Goal: Browse casually

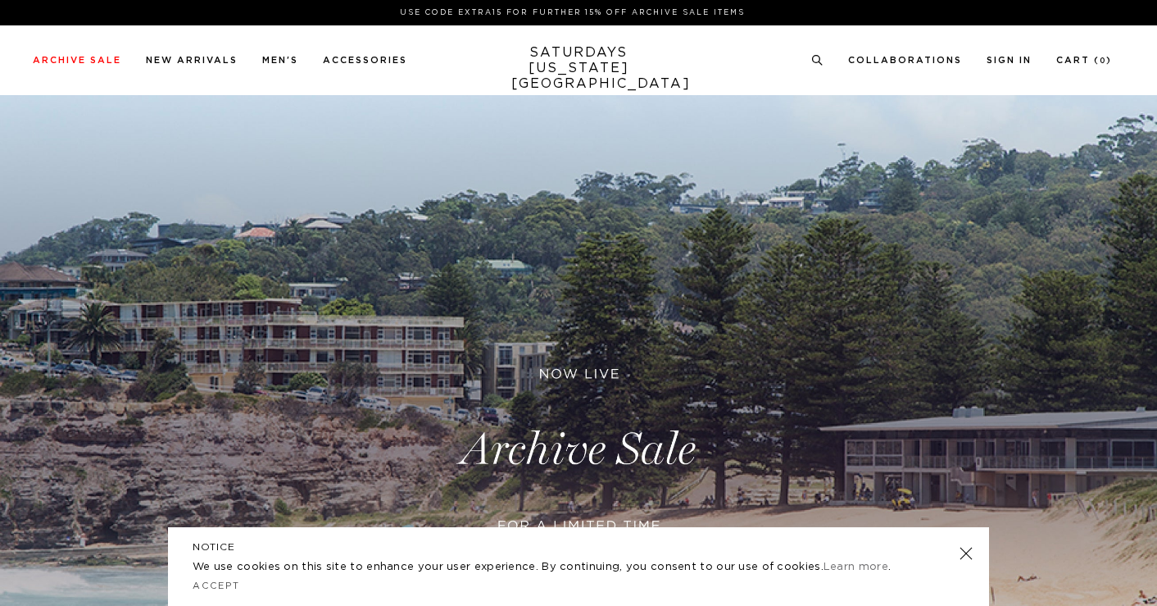
click at [961, 547] on link at bounding box center [966, 553] width 23 height 23
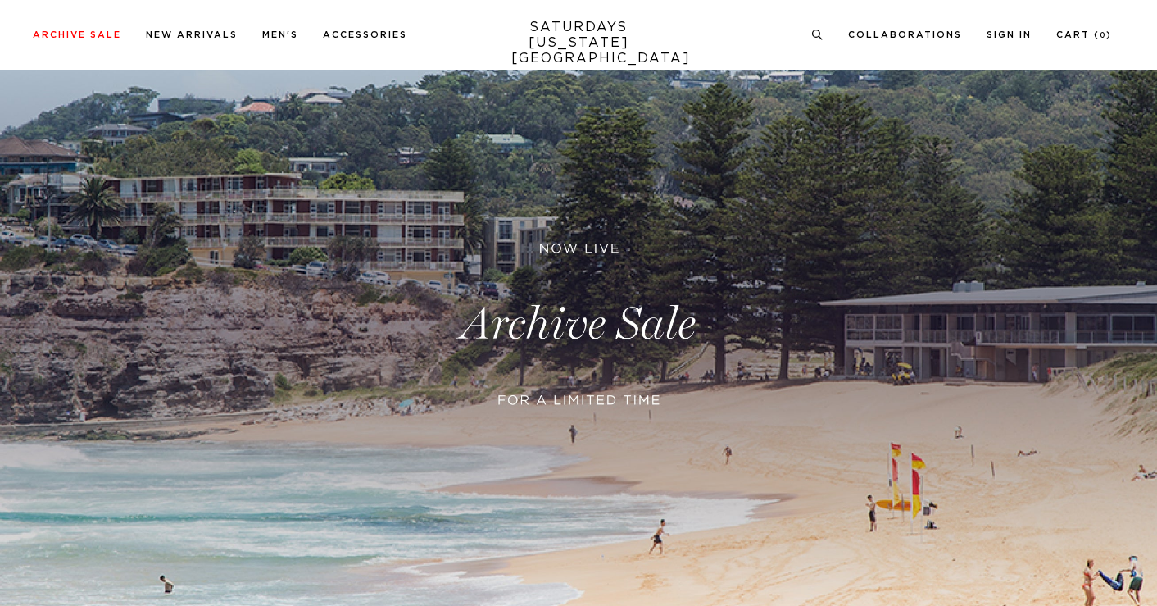
scroll to position [114, 0]
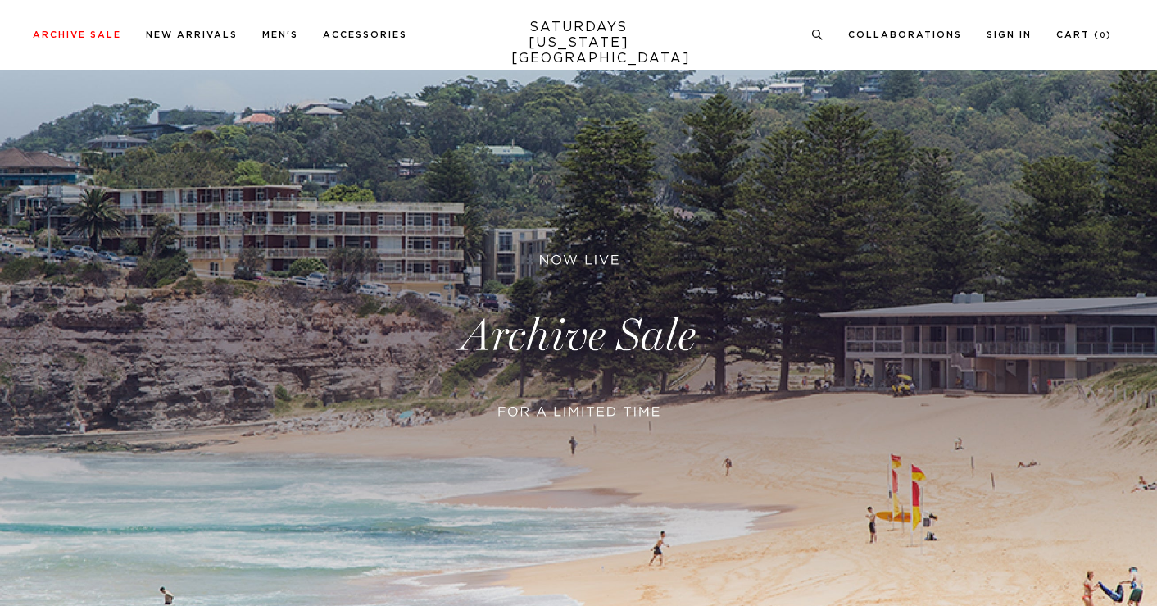
click at [572, 330] on link at bounding box center [578, 335] width 1157 height 709
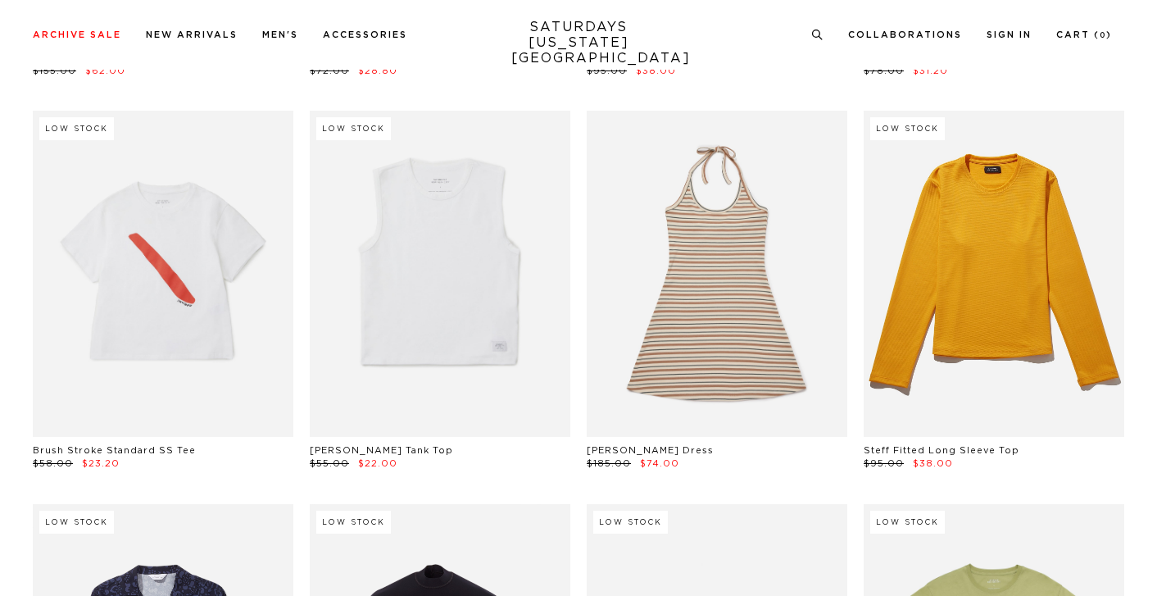
scroll to position [35157, 0]
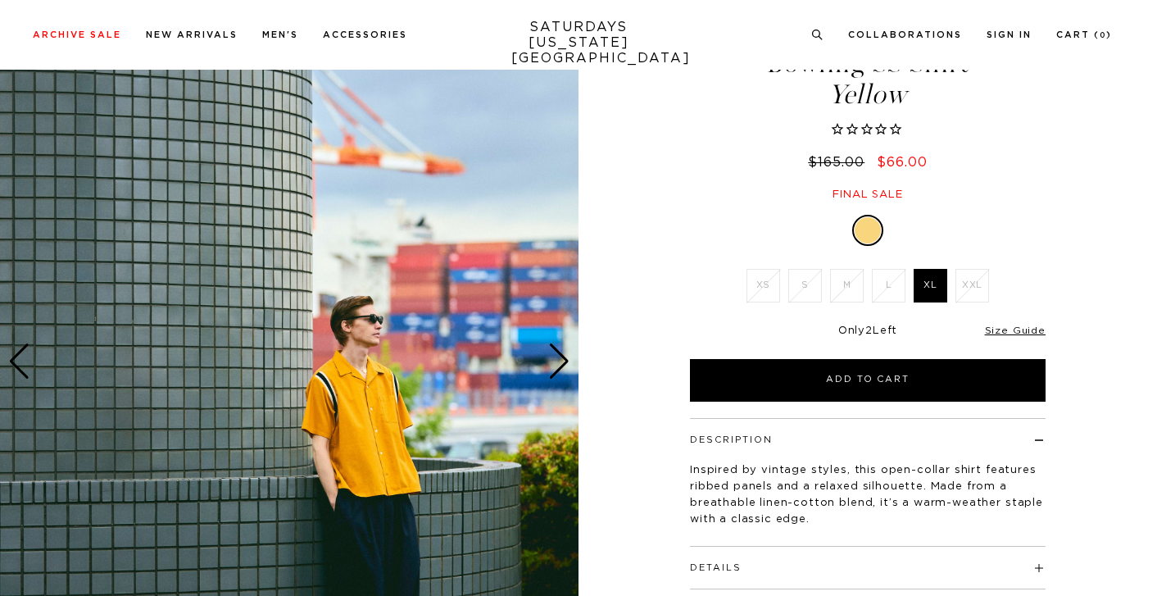
scroll to position [71, 0]
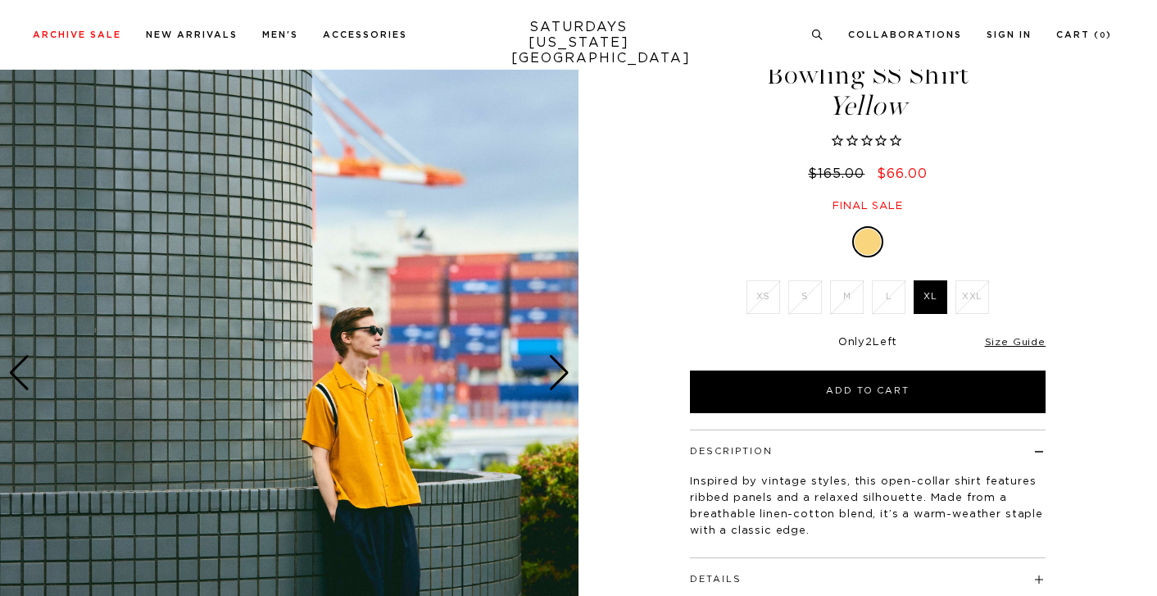
click at [561, 383] on div "Next slide" at bounding box center [559, 373] width 22 height 36
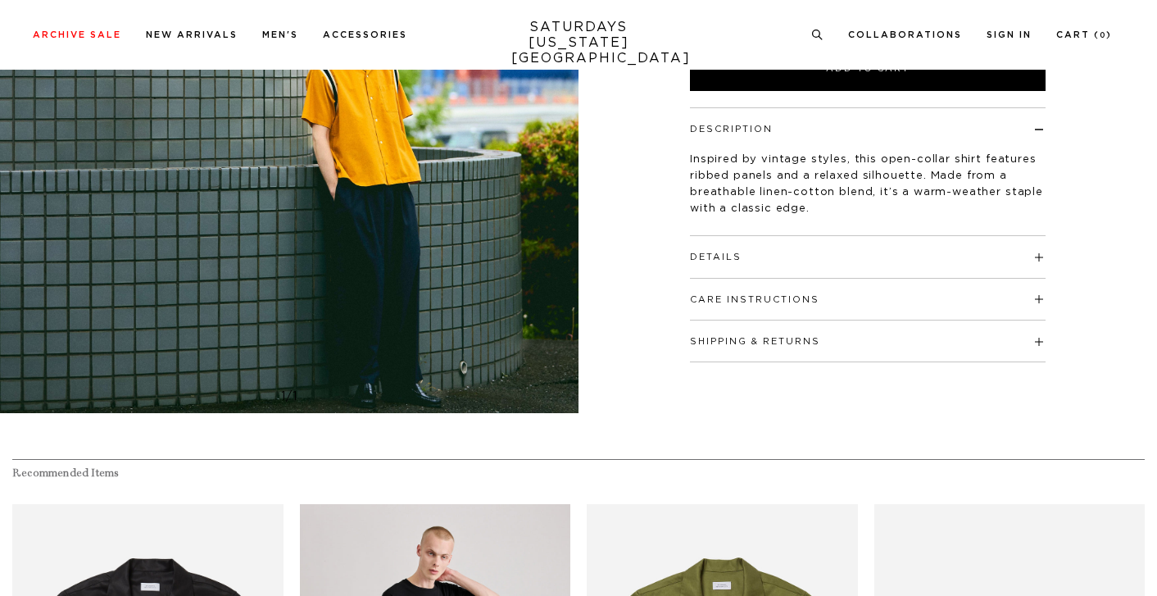
scroll to position [661, 0]
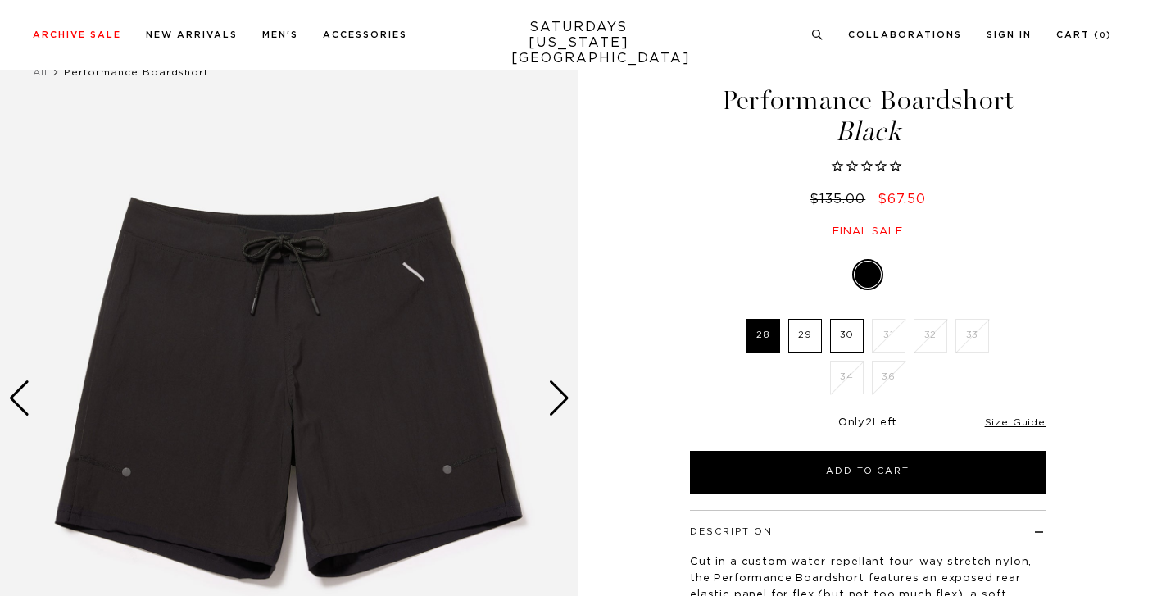
scroll to position [99, 0]
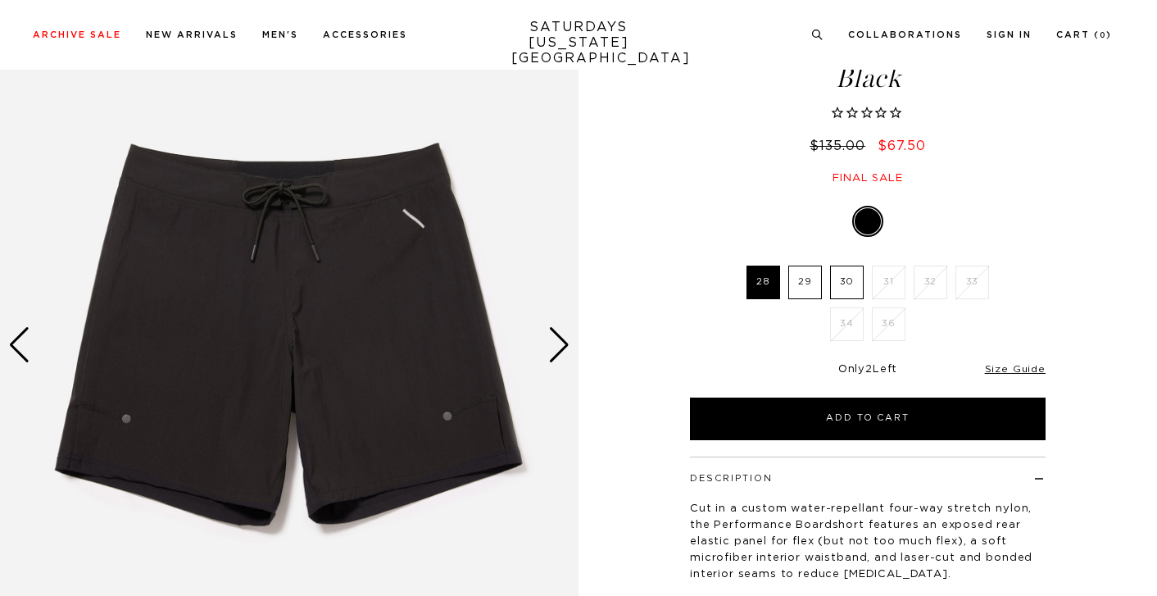
click at [561, 345] on div "Next slide" at bounding box center [559, 345] width 22 height 36
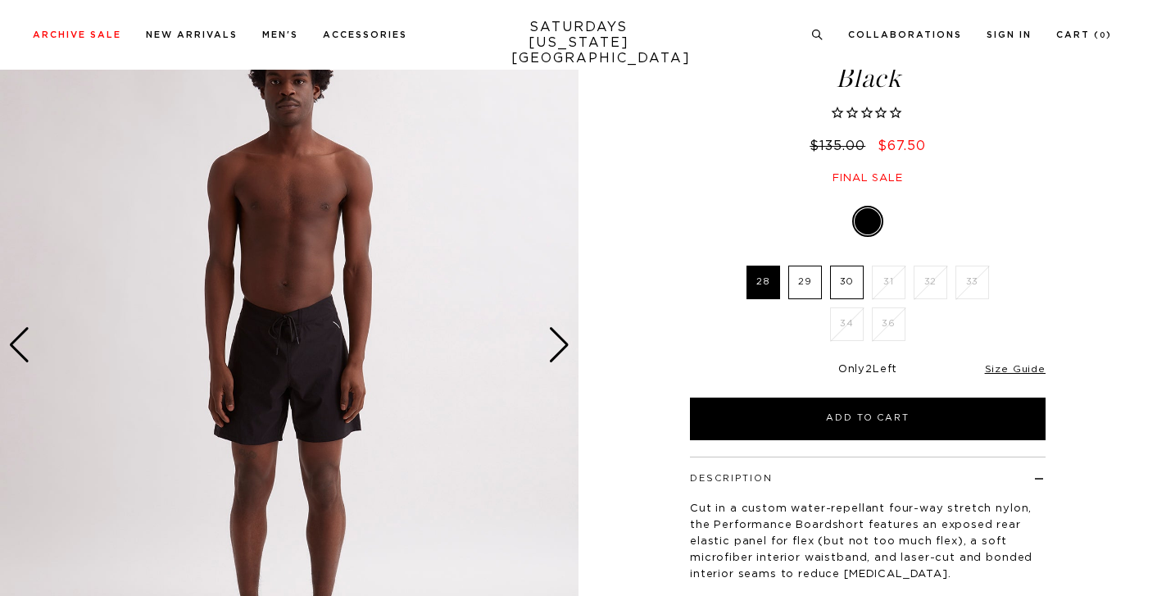
click at [561, 344] on div "Next slide" at bounding box center [559, 345] width 22 height 36
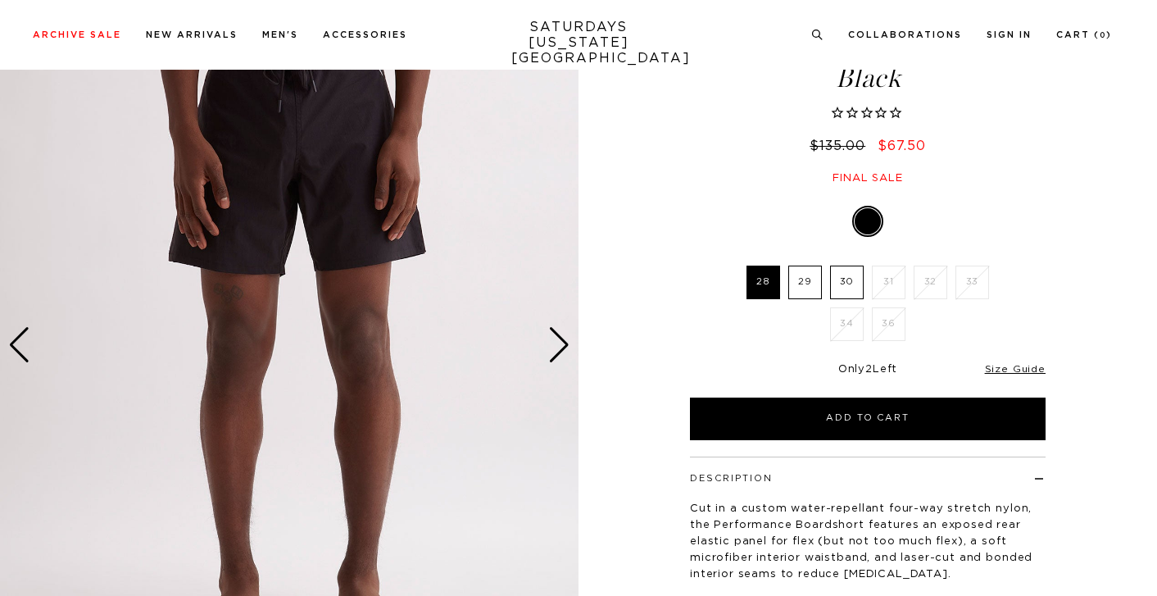
click at [561, 344] on div "Next slide" at bounding box center [559, 345] width 22 height 36
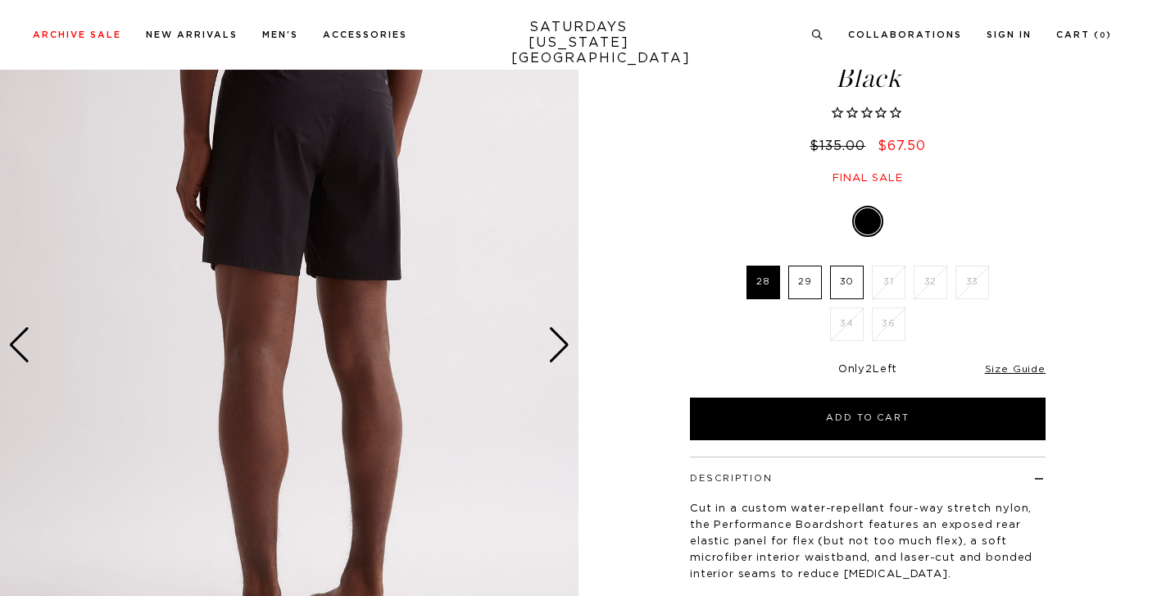
click at [561, 344] on div "Next slide" at bounding box center [559, 345] width 22 height 36
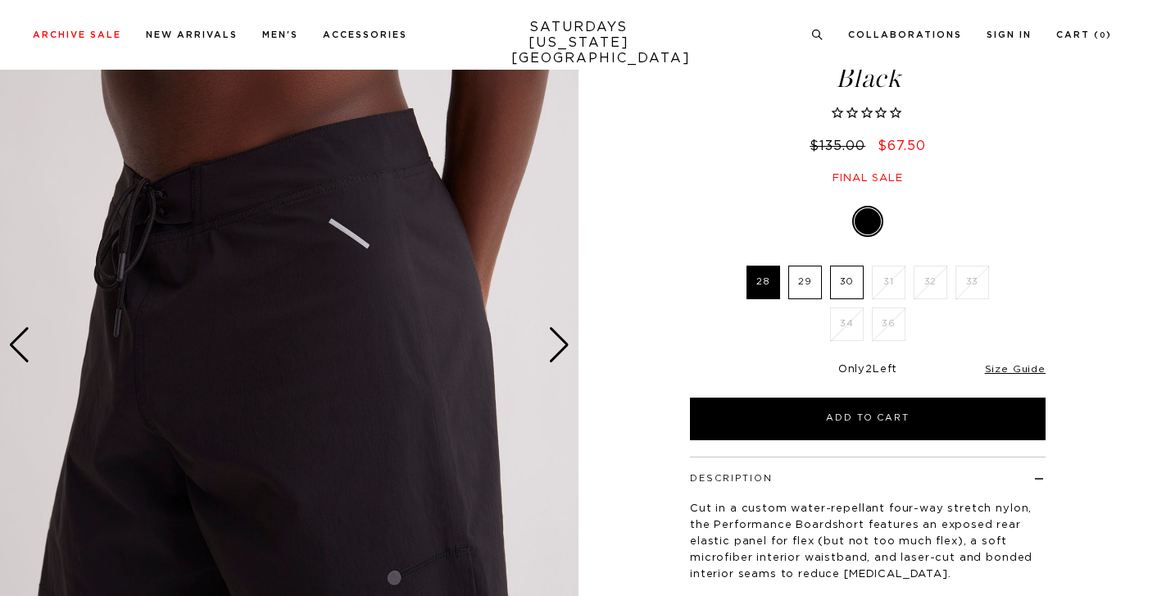
click at [561, 344] on div "Next slide" at bounding box center [559, 345] width 22 height 36
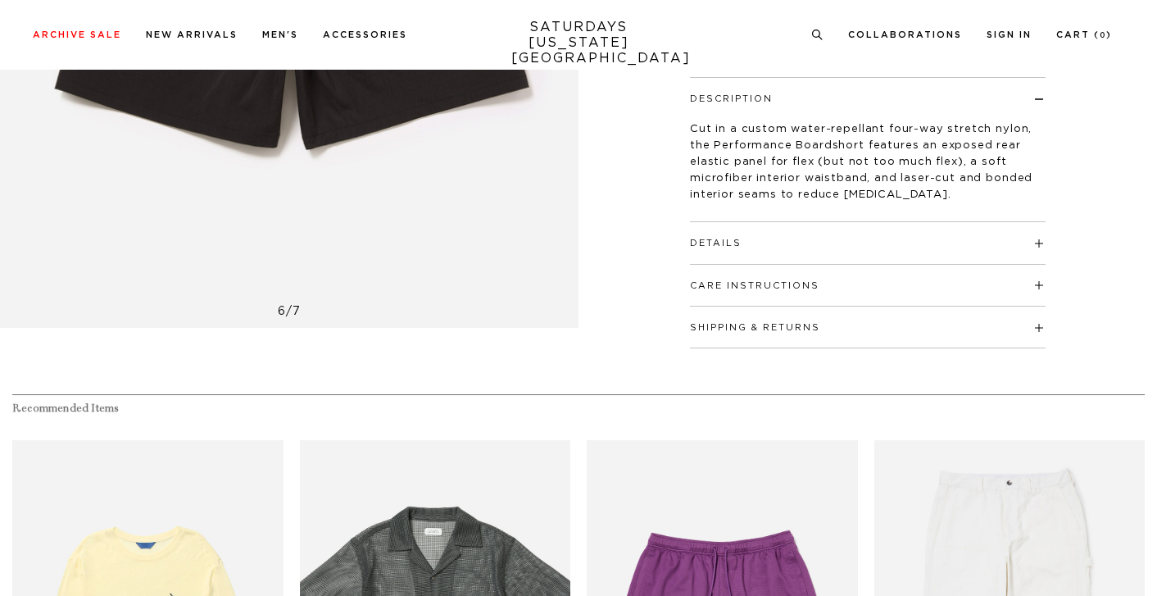
scroll to position [520, 0]
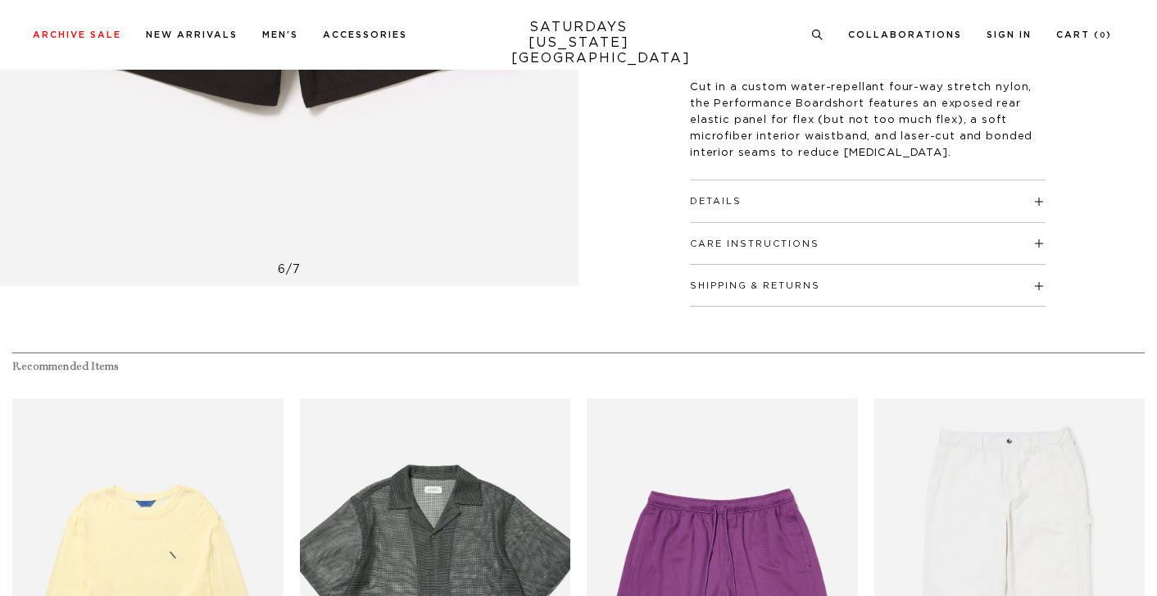
click at [739, 205] on button "Details" at bounding box center [716, 201] width 52 height 9
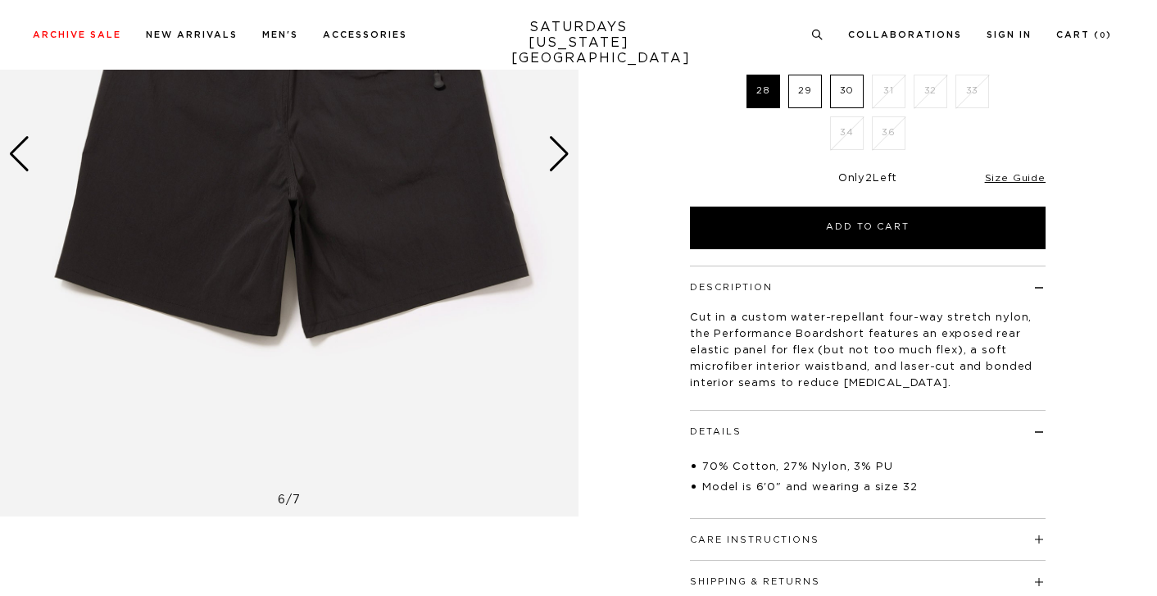
scroll to position [147, 0]
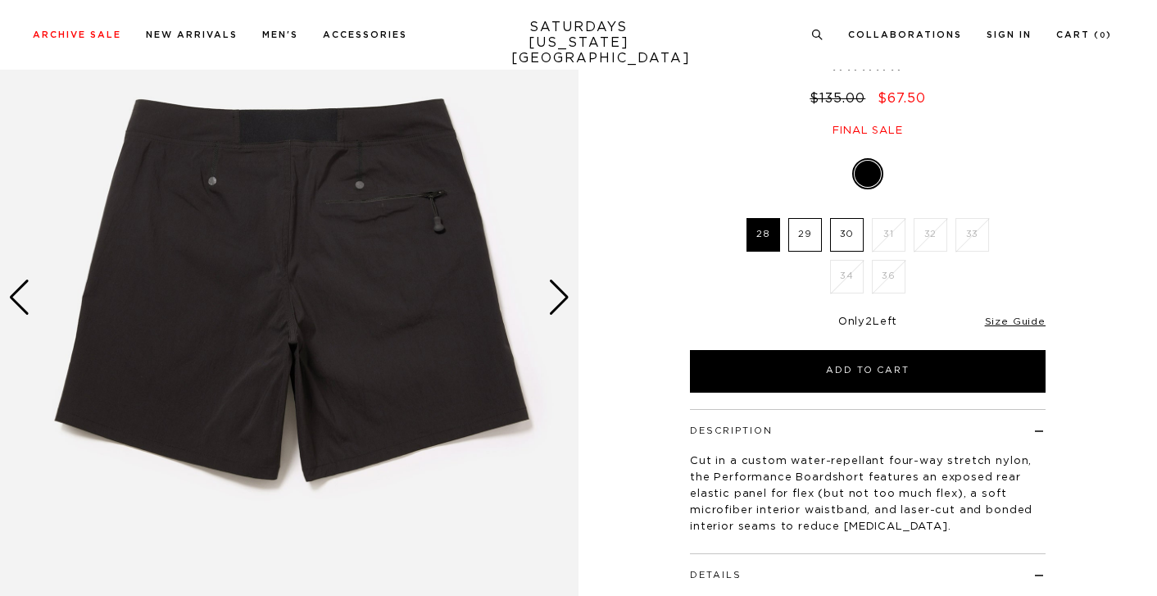
click at [560, 305] on div "Next slide" at bounding box center [559, 298] width 22 height 36
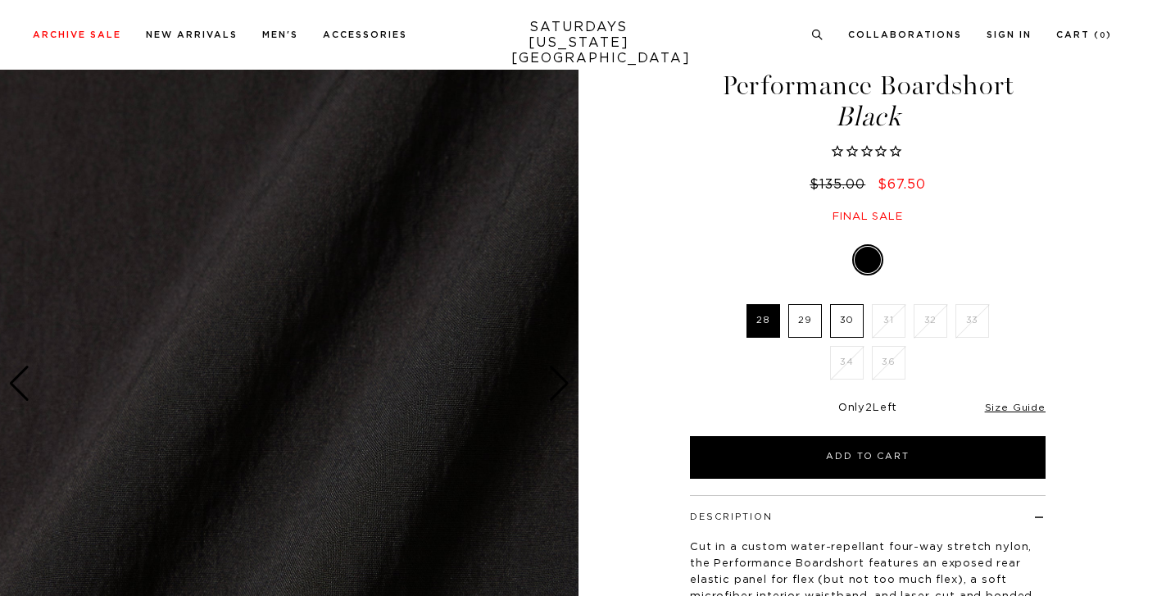
scroll to position [0, 0]
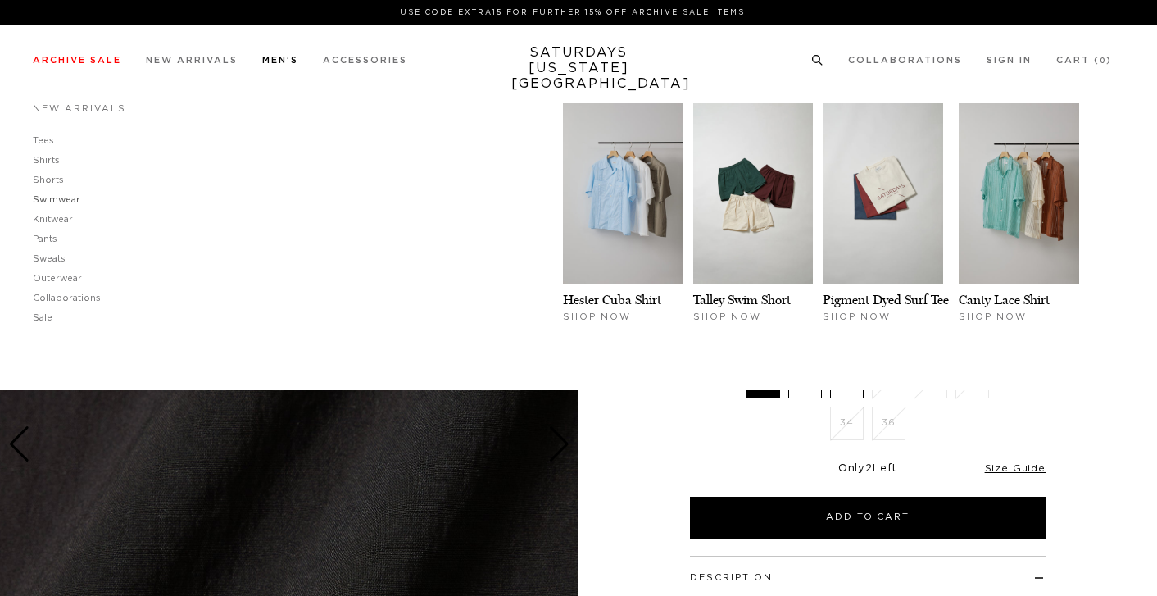
click at [51, 200] on link "Swimwear" at bounding box center [57, 199] width 48 height 9
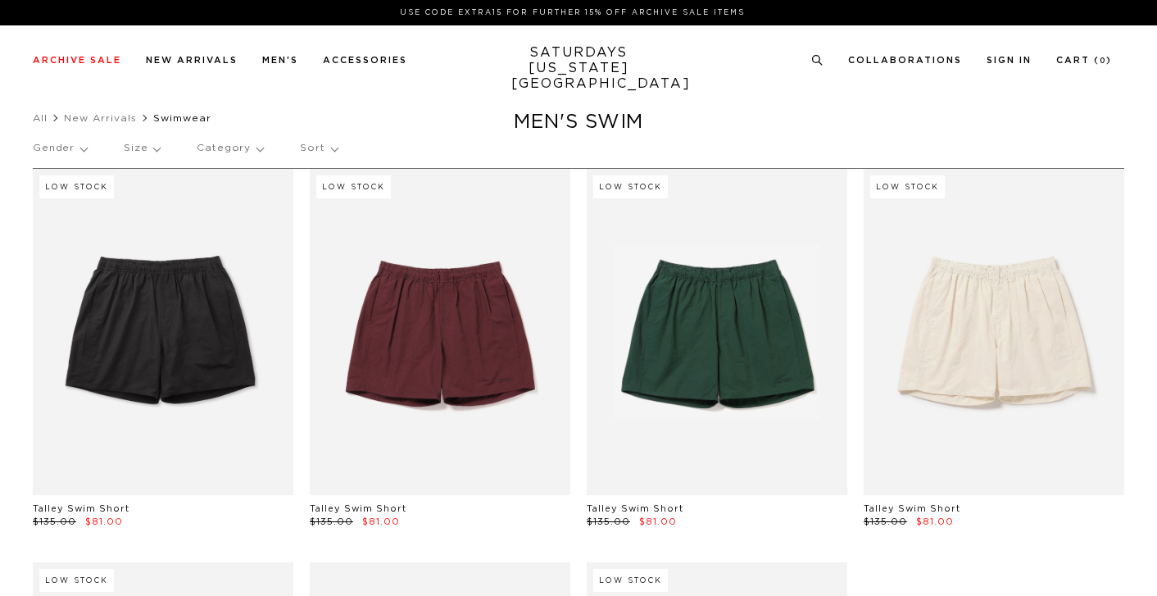
click at [249, 143] on p "Category" at bounding box center [230, 149] width 66 height 38
click at [324, 143] on p "Sort" at bounding box center [318, 149] width 37 height 38
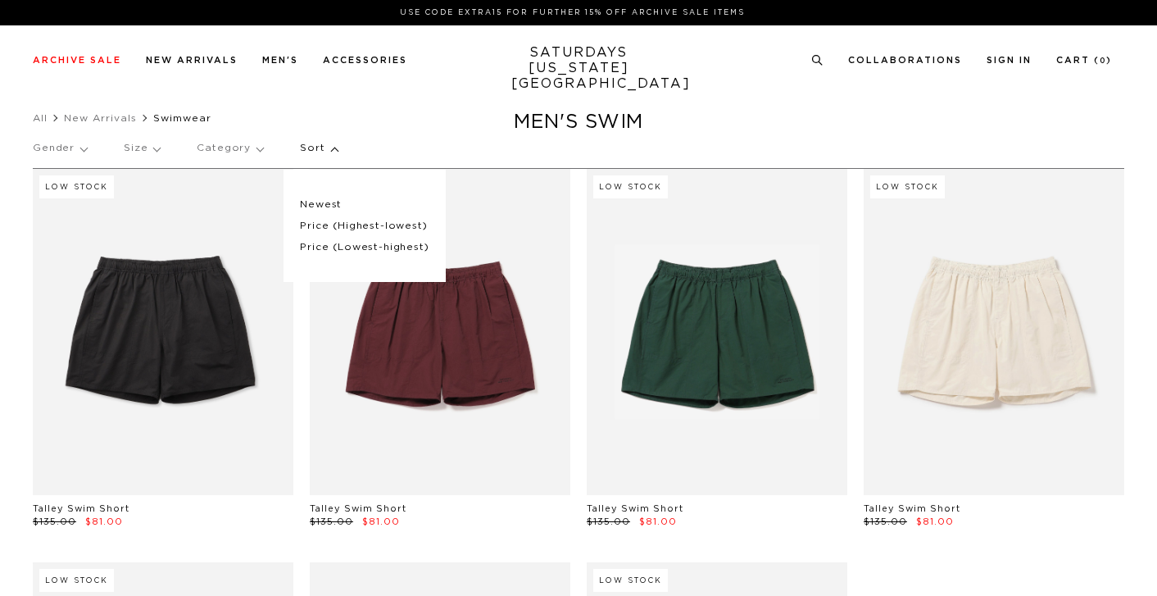
click at [311, 218] on p "Price (Highest-lowest)" at bounding box center [364, 226] width 129 height 21
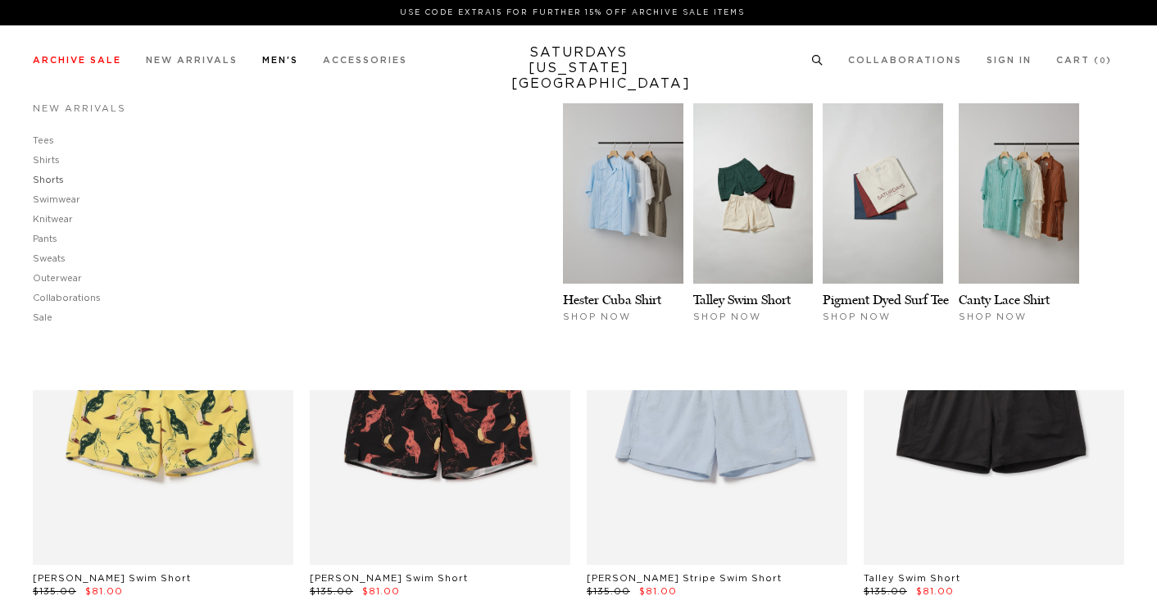
click at [46, 177] on link "Shorts" at bounding box center [48, 179] width 31 height 9
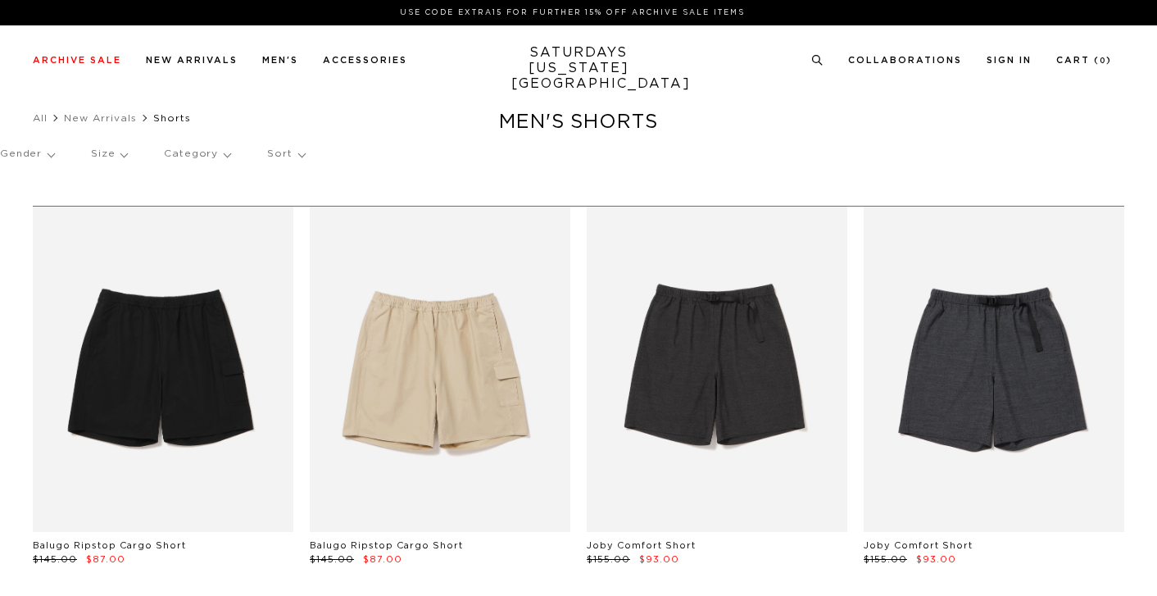
click at [583, 69] on link "SATURDAYS NEW YORK CITY" at bounding box center [578, 68] width 135 height 47
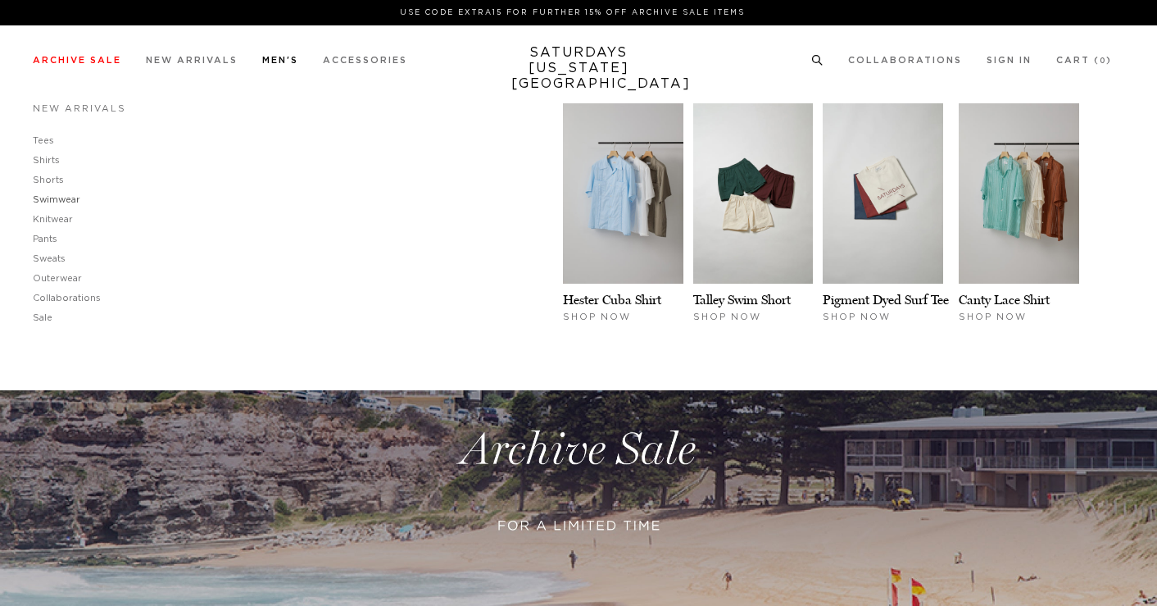
click at [55, 198] on link "Swimwear" at bounding box center [57, 199] width 48 height 9
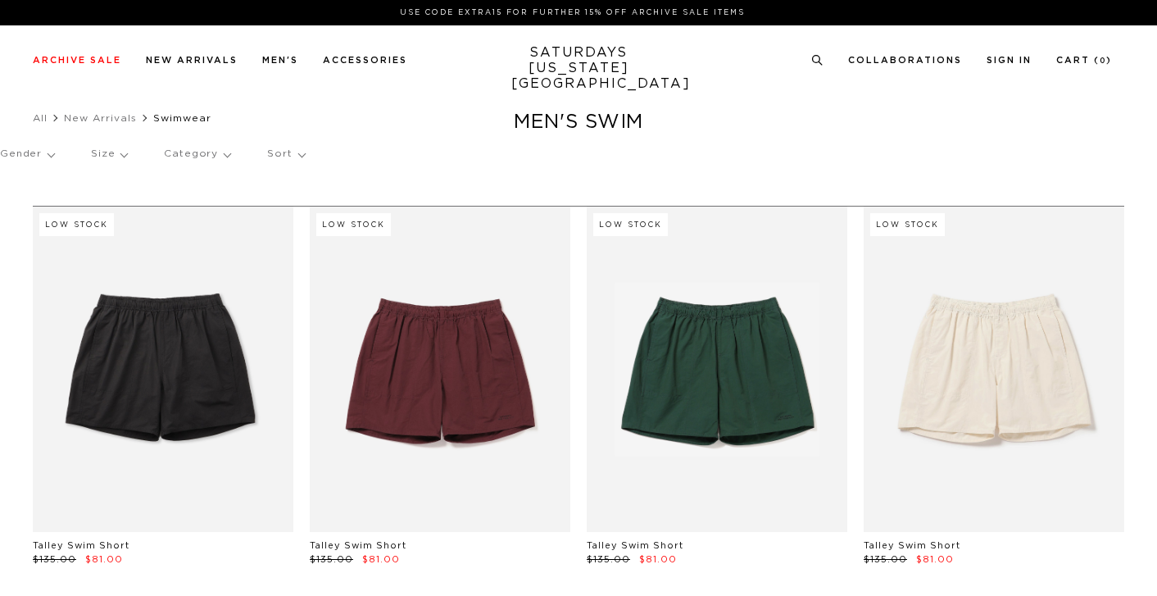
click at [586, 73] on link "SATURDAYS NEW YORK CITY" at bounding box center [578, 68] width 135 height 47
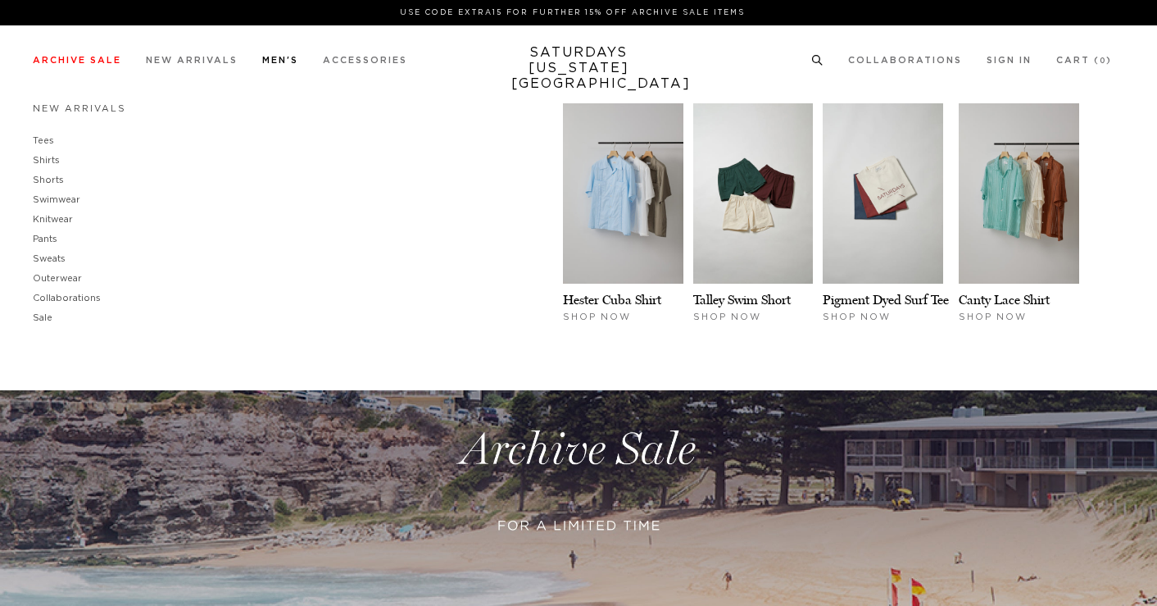
click at [275, 65] on link "Men's" at bounding box center [280, 60] width 36 height 9
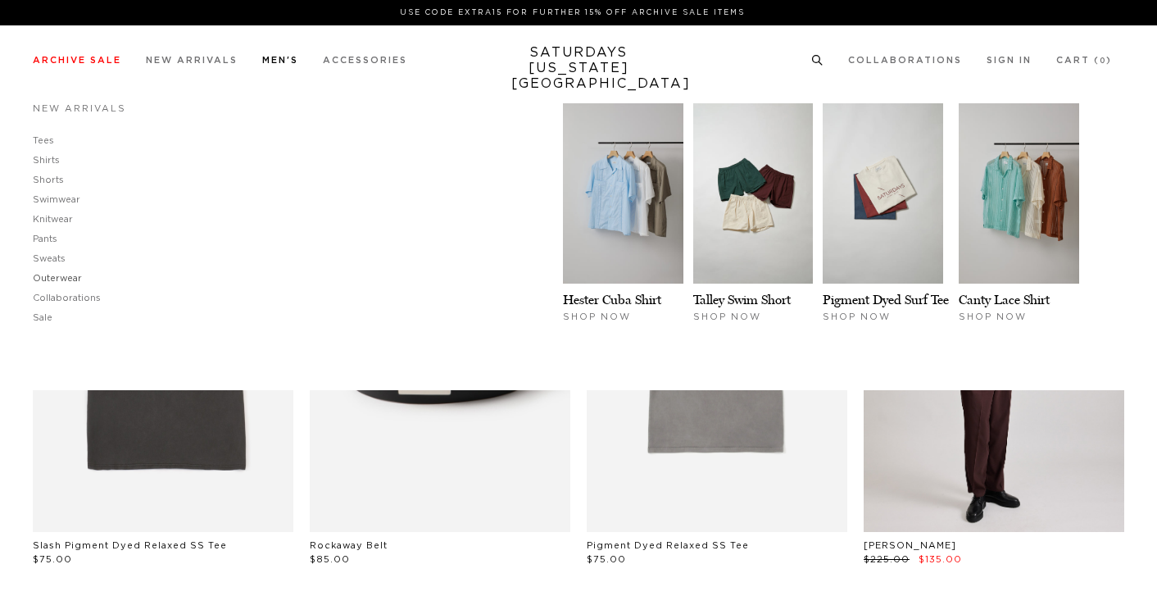
click at [61, 283] on link "Outerwear" at bounding box center [57, 278] width 49 height 9
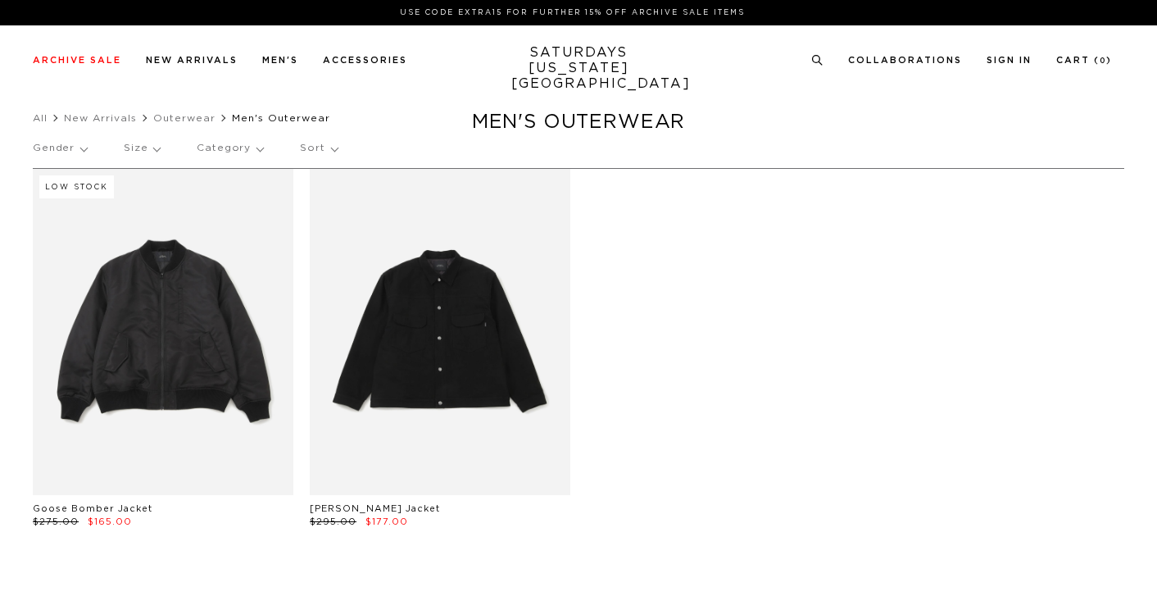
click at [558, 62] on link "SATURDAYS [US_STATE][GEOGRAPHIC_DATA]" at bounding box center [578, 68] width 135 height 47
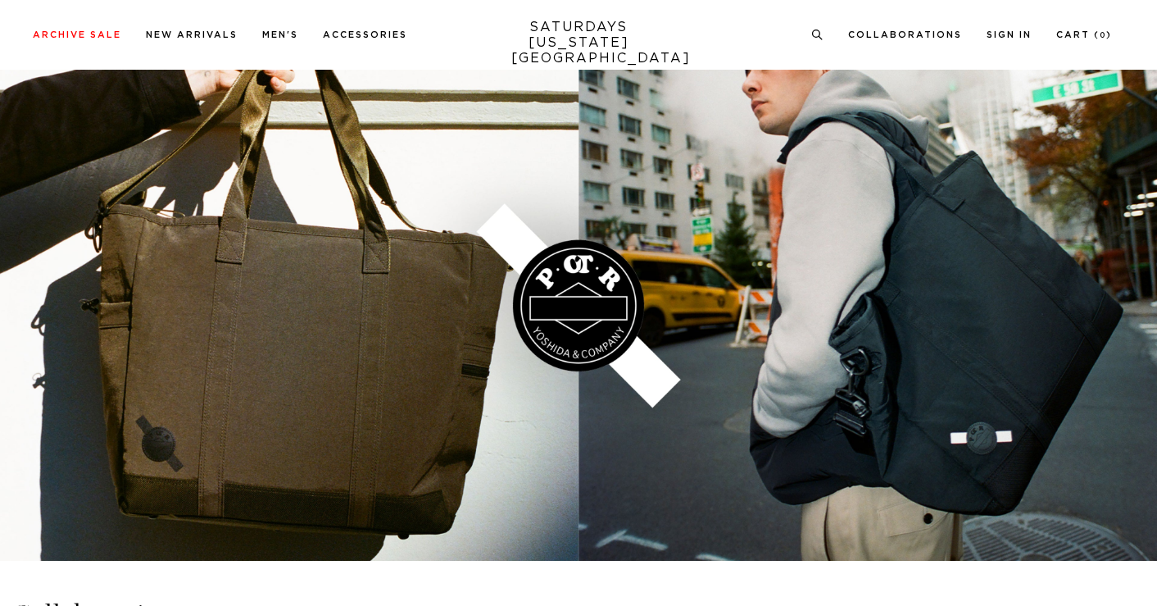
scroll to position [3179, 0]
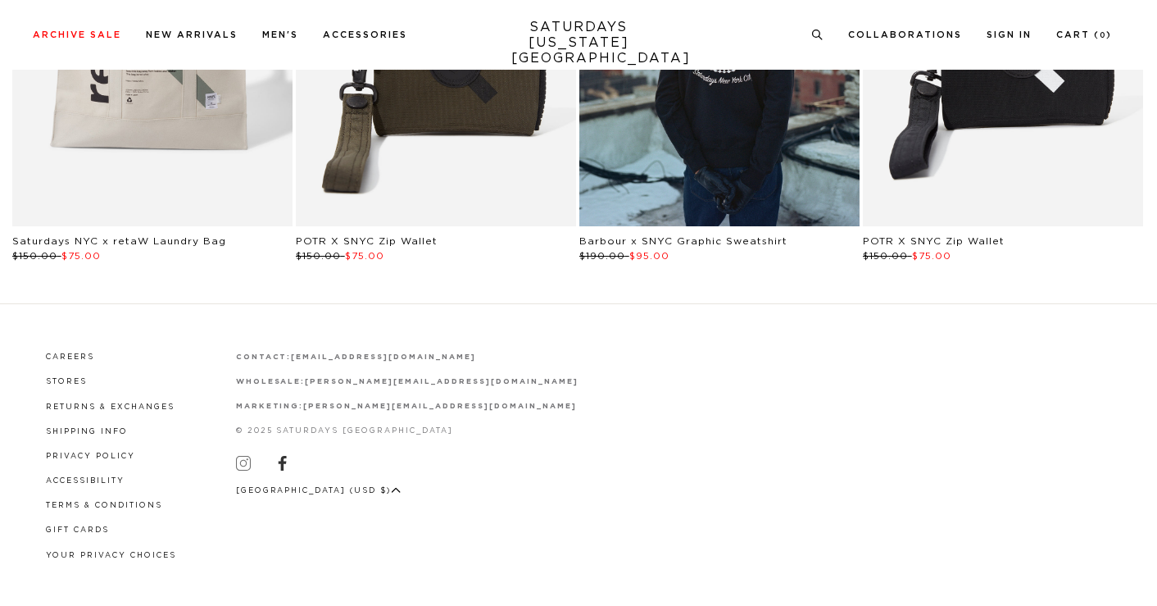
click at [236, 464] on icon at bounding box center [243, 463] width 15 height 15
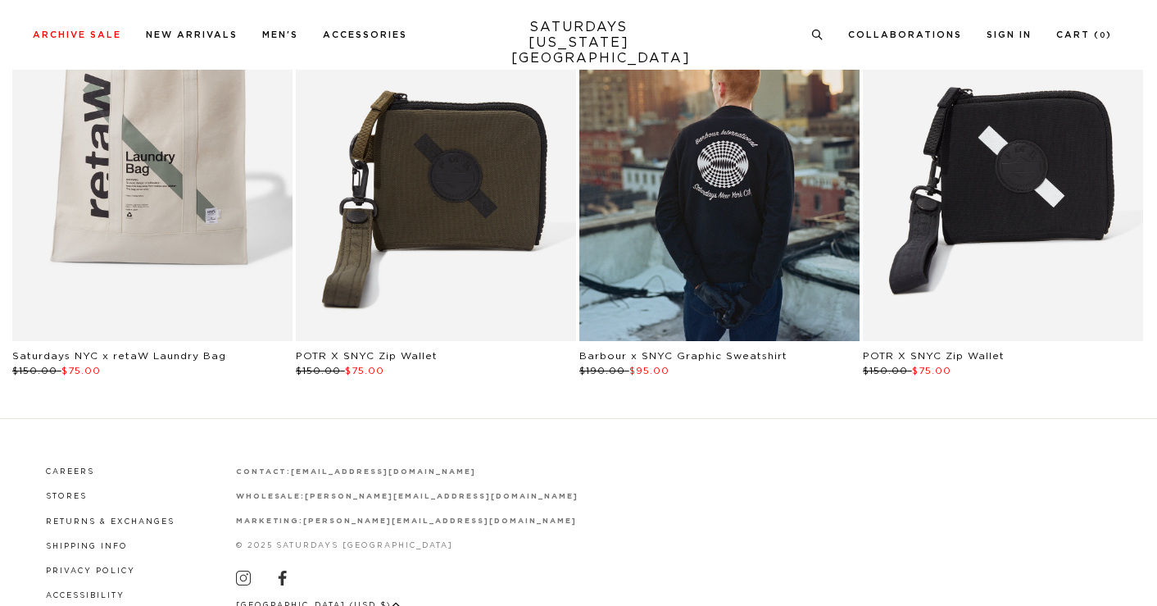
scroll to position [2945, 0]
